Goal: Transaction & Acquisition: Purchase product/service

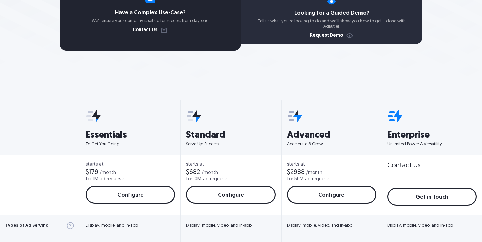
scroll to position [189, 0]
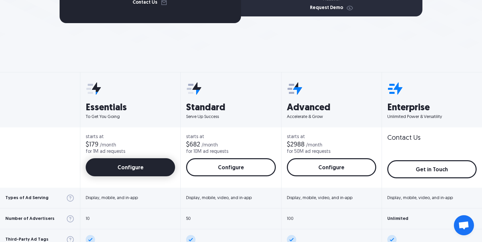
click at [140, 171] on link "Configure" at bounding box center [130, 167] width 89 height 18
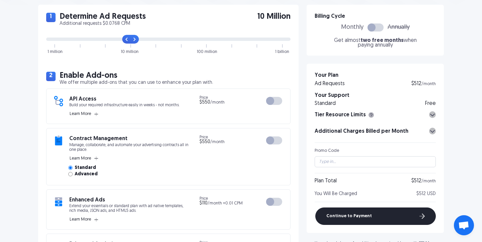
scroll to position [146, 0]
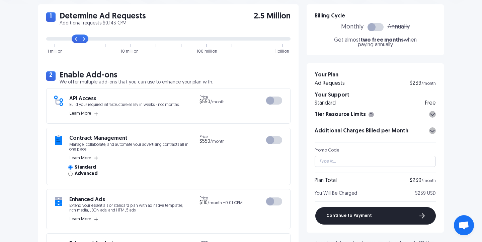
drag, startPoint x: 134, startPoint y: 41, endPoint x: 88, endPoint y: 44, distance: 45.9
type input "1"
click at [88, 41] on input "range" at bounding box center [168, 38] width 244 height 3
click at [275, 100] on div at bounding box center [274, 100] width 16 height 8
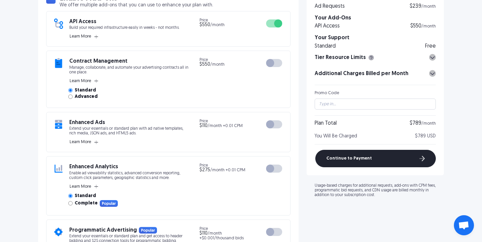
scroll to position [228, 0]
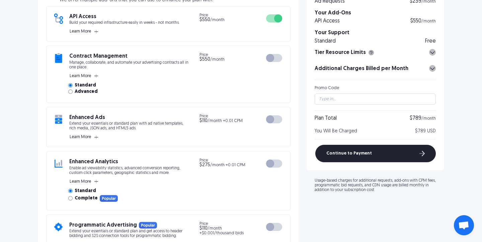
click at [269, 121] on div at bounding box center [270, 119] width 8 height 8
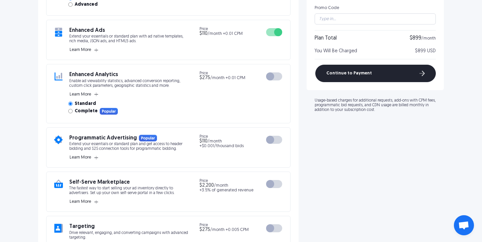
scroll to position [318, 0]
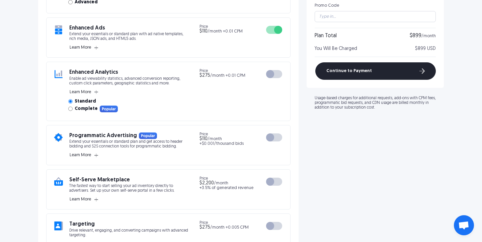
click at [275, 135] on div at bounding box center [274, 137] width 16 height 8
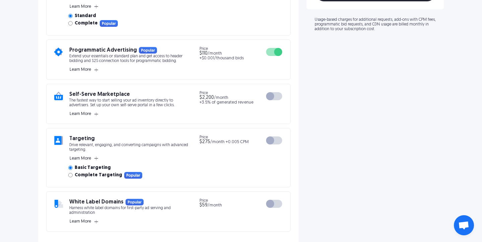
scroll to position [403, 0]
click at [94, 115] on button "Learn More" at bounding box center [83, 113] width 29 height 6
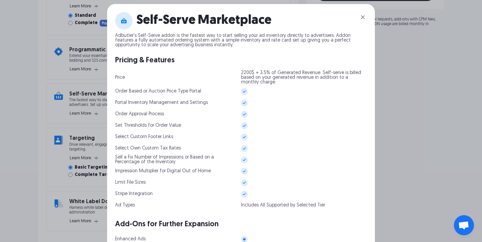
click at [364, 18] on img at bounding box center [363, 17] width 8 height 8
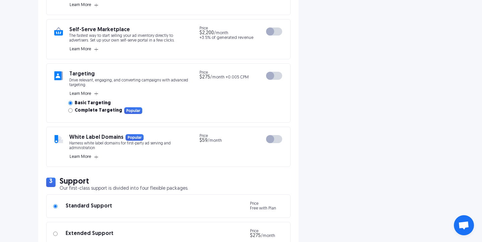
scroll to position [609, 0]
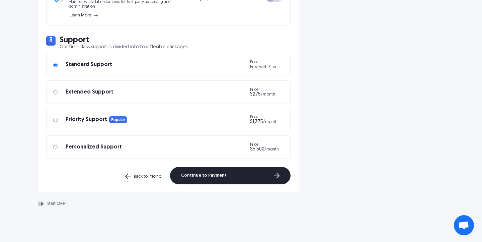
click at [91, 94] on div "Extended Support" at bounding box center [86, 92] width 56 height 5
radio input "false"
radio input "true"
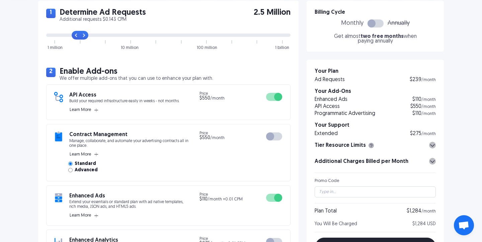
scroll to position [155, 0]
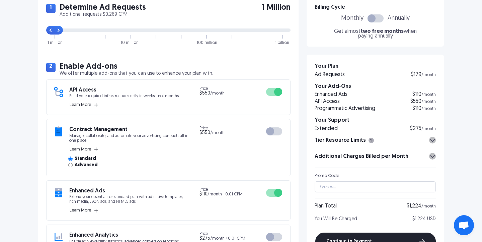
drag, startPoint x: 78, startPoint y: 33, endPoint x: 56, endPoint y: 33, distance: 22.4
click at [56, 32] on input "range" at bounding box center [168, 29] width 244 height 3
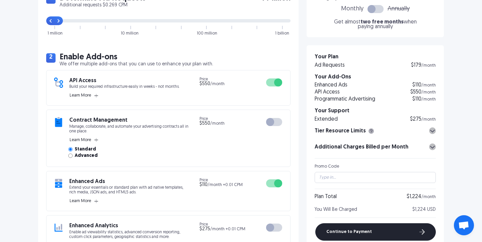
scroll to position [132, 0]
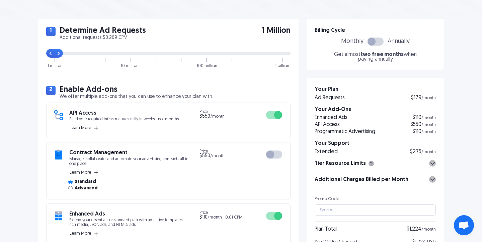
click at [75, 127] on span "Learn More" at bounding box center [80, 127] width 21 height 5
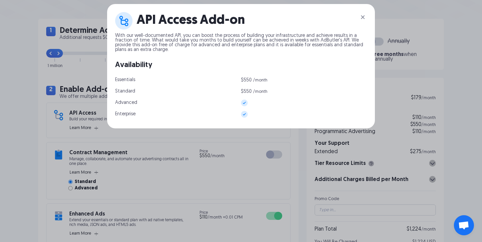
click at [366, 16] on img at bounding box center [363, 17] width 8 height 8
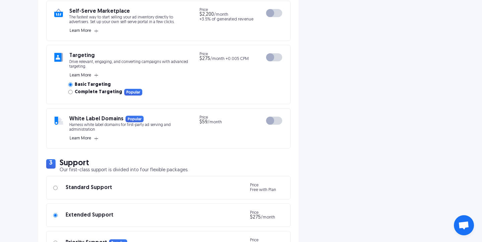
scroll to position [513, 0]
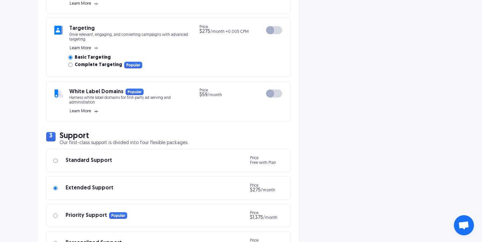
click at [95, 110] on icon "button" at bounding box center [96, 111] width 4 height 4
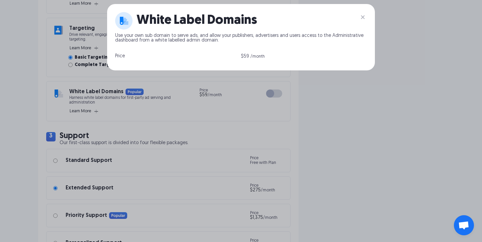
click at [406, 96] on div "White Label Domains Use your own sub domain to serve ads, and allow your publis…" at bounding box center [241, 121] width 482 height 242
click at [367, 15] on img at bounding box center [363, 17] width 8 height 8
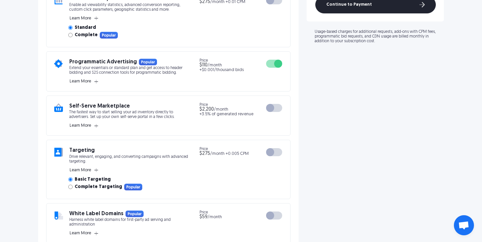
scroll to position [391, 0]
click at [94, 127] on button "Learn More" at bounding box center [83, 126] width 29 height 6
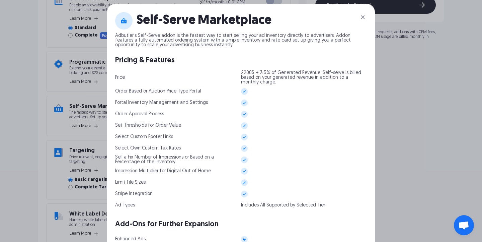
click at [365, 18] on img at bounding box center [363, 17] width 8 height 8
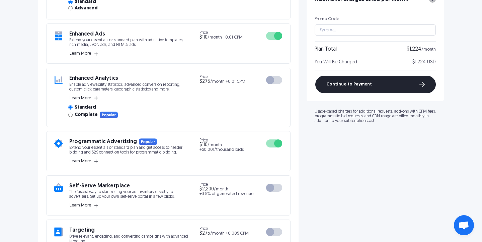
scroll to position [311, 0]
click at [97, 98] on icon "button" at bounding box center [96, 98] width 4 height 4
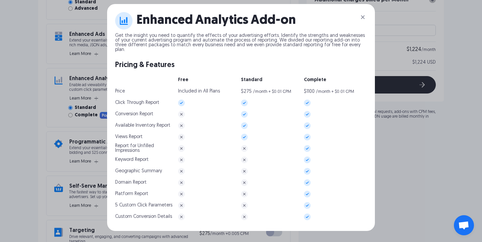
click at [366, 16] on img at bounding box center [363, 17] width 8 height 8
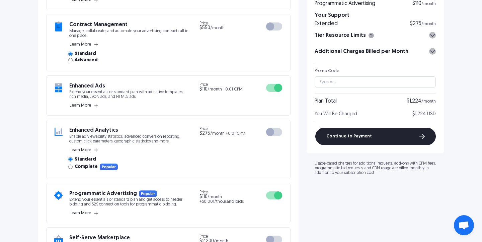
scroll to position [243, 0]
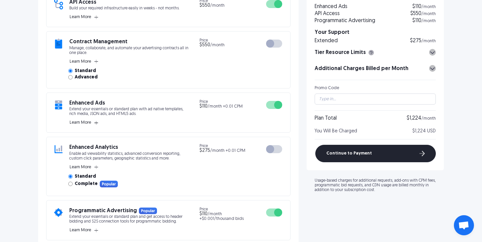
click at [96, 123] on rect "button" at bounding box center [96, 123] width 4 height 0
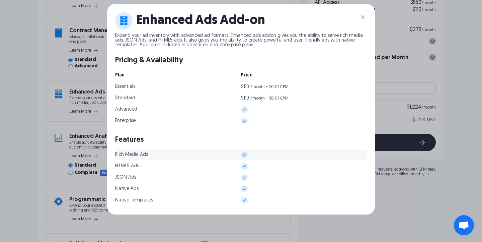
scroll to position [256, 0]
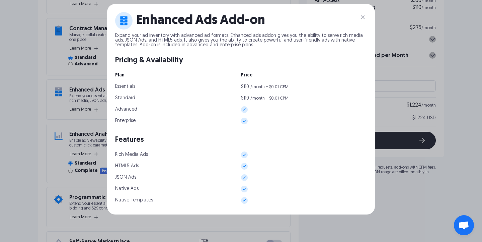
click at [100, 117] on div "Enhanced Ads Add-on Expand your ad inventory with advanced ad formats. Enhanced…" at bounding box center [241, 121] width 482 height 242
click at [367, 16] on img at bounding box center [363, 17] width 8 height 8
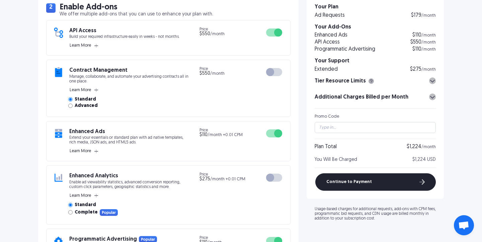
scroll to position [211, 0]
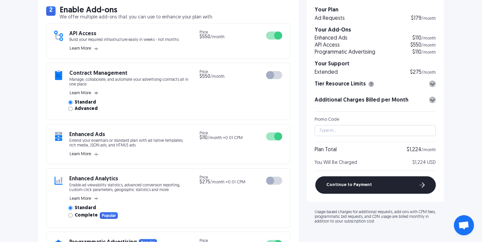
click at [93, 95] on button "Learn More" at bounding box center [83, 93] width 29 height 6
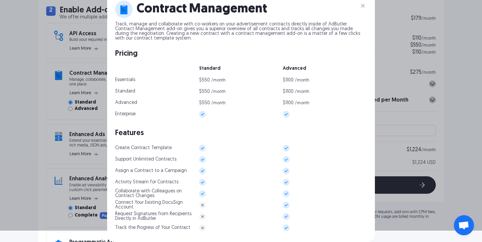
scroll to position [16, 0]
click at [364, 2] on img at bounding box center [363, 6] width 8 height 8
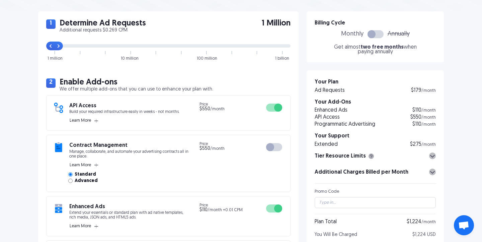
scroll to position [136, 0]
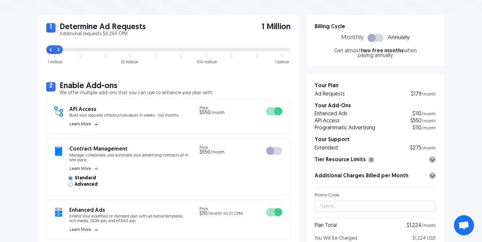
click at [92, 126] on button "Learn More" at bounding box center [83, 124] width 29 height 6
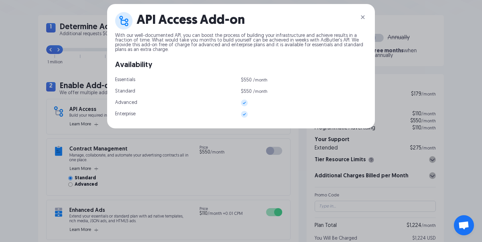
click at [366, 15] on img at bounding box center [363, 17] width 8 height 8
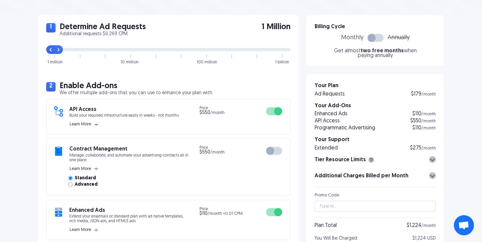
click at [377, 41] on div at bounding box center [376, 38] width 16 height 8
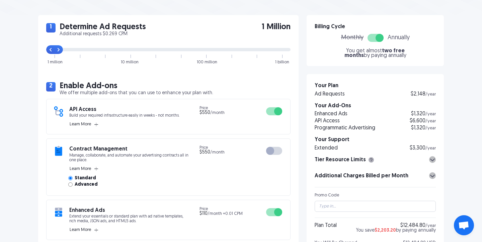
click at [376, 40] on div at bounding box center [380, 38] width 8 height 8
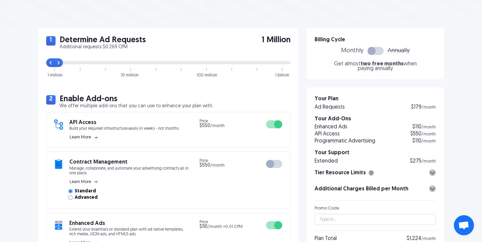
scroll to position [119, 0]
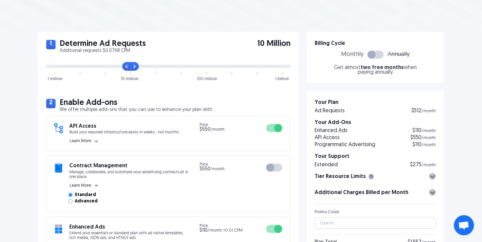
drag, startPoint x: 57, startPoint y: 66, endPoint x: 133, endPoint y: 67, distance: 75.3
click at [133, 67] on input "range" at bounding box center [168, 66] width 244 height 3
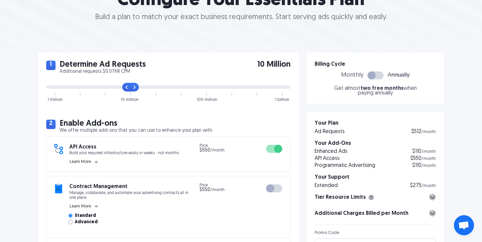
scroll to position [0, 0]
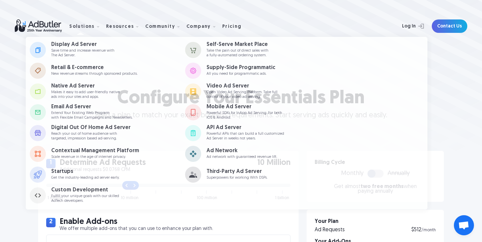
click at [461, 132] on div "Configure Your Essentials Plan Build a plan to match your exact business requir…" at bounding box center [241, 75] width 482 height 151
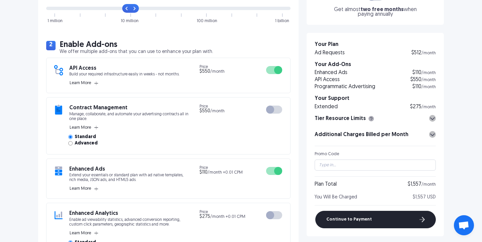
scroll to position [146, 0]
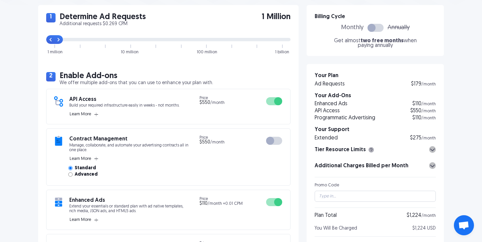
drag, startPoint x: 127, startPoint y: 40, endPoint x: 64, endPoint y: 44, distance: 62.7
type input "0"
click at [64, 41] on input "range" at bounding box center [168, 39] width 244 height 3
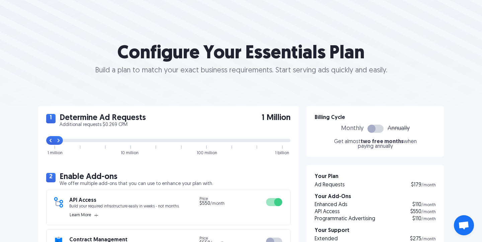
scroll to position [0, 0]
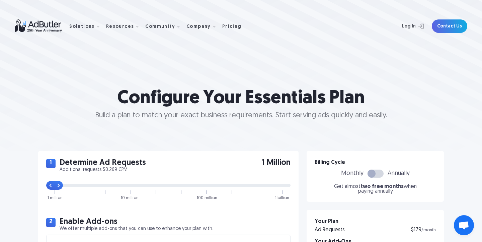
click at [322, 80] on div "Configure Your Essentials Plan Build a plan to match your exact business requir…" at bounding box center [241, 75] width 482 height 151
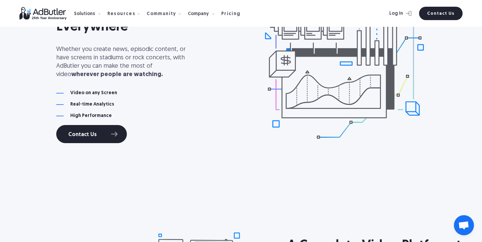
scroll to position [449, 0]
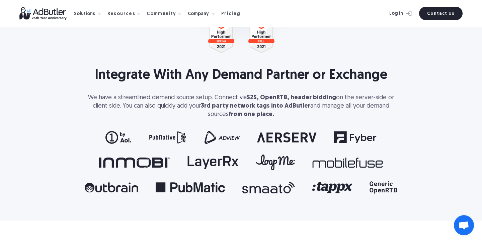
scroll to position [1375, 0]
